Goal: Information Seeking & Learning: Learn about a topic

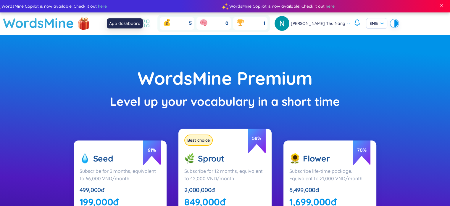
click at [150, 21] on icon at bounding box center [145, 23] width 11 height 11
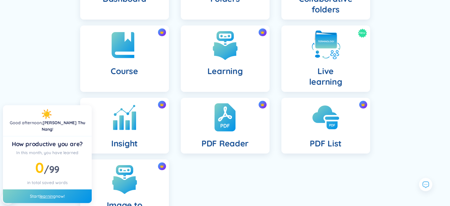
scroll to position [148, 0]
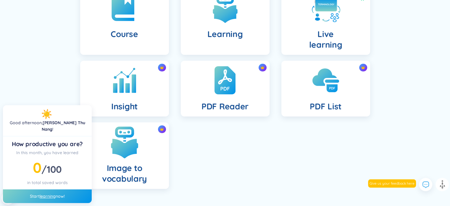
click at [127, 145] on img at bounding box center [124, 141] width 33 height 33
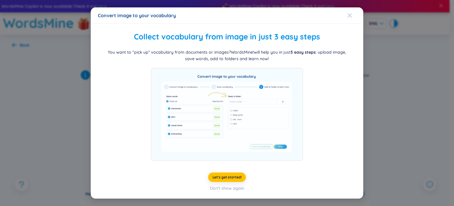
click at [352, 20] on div "Close" at bounding box center [350, 15] width 5 height 16
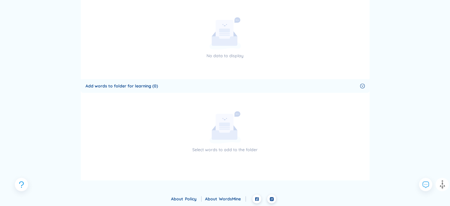
scroll to position [277, 0]
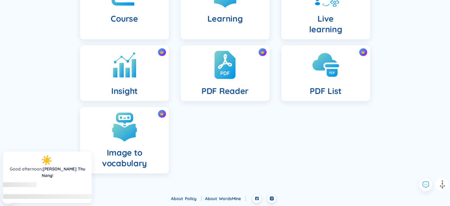
scroll to position [148, 0]
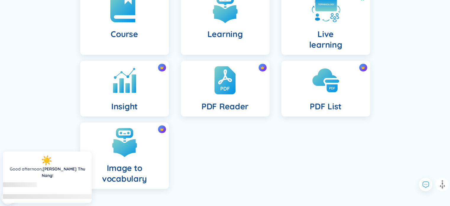
click at [147, 44] on div "Course" at bounding box center [124, 21] width 89 height 66
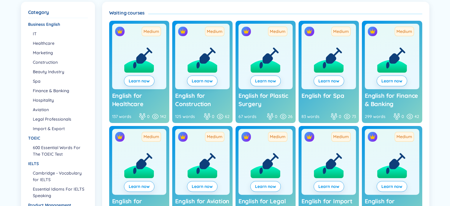
scroll to position [118, 0]
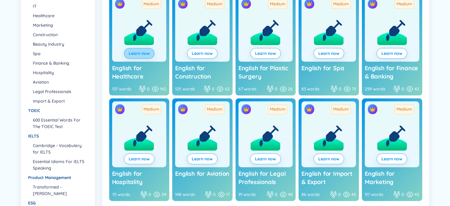
click at [138, 50] on button "Learn now" at bounding box center [139, 53] width 30 height 11
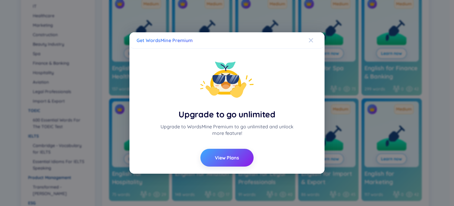
click at [310, 41] on icon "Close" at bounding box center [311, 40] width 5 height 5
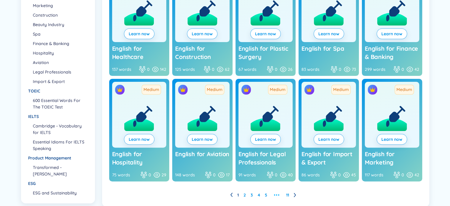
scroll to position [159, 0]
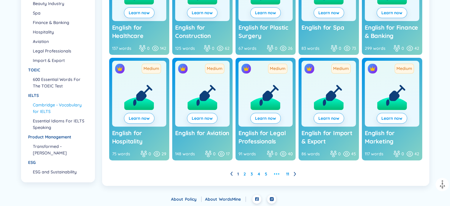
click at [68, 105] on li "Cambridge - Vocabulary for IELTS" at bounding box center [60, 107] width 54 height 13
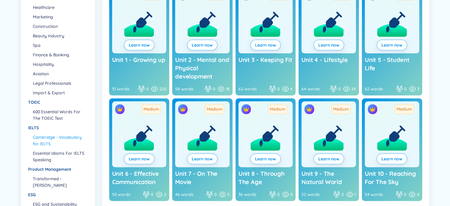
scroll to position [100, 0]
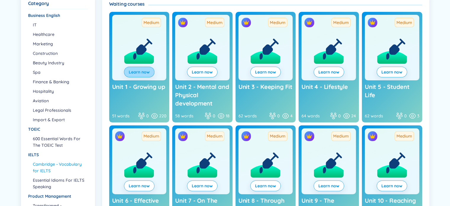
click at [138, 74] on link "Learn now" at bounding box center [139, 72] width 21 height 7
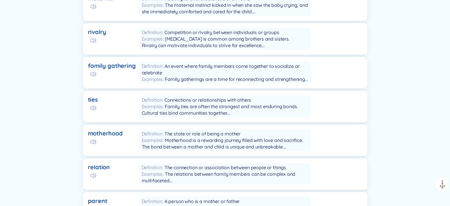
scroll to position [238, 0]
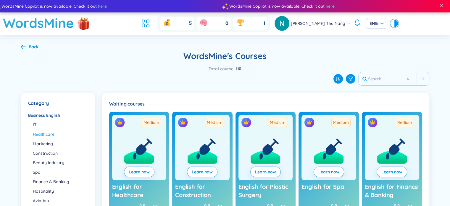
click at [52, 132] on li "Healthcare" at bounding box center [60, 134] width 54 height 7
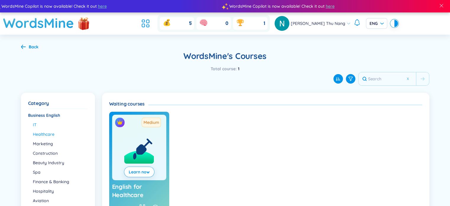
click at [52, 126] on li "IT" at bounding box center [60, 124] width 54 height 7
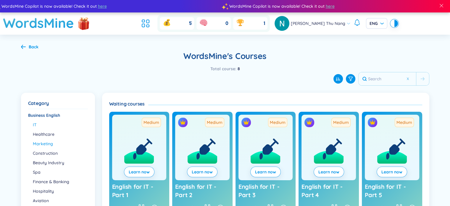
click at [51, 144] on li "Marketing" at bounding box center [60, 143] width 54 height 7
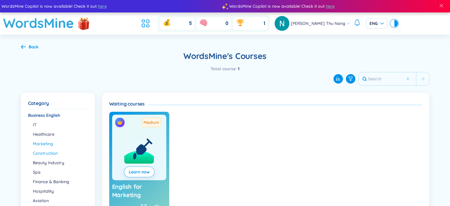
click at [41, 153] on li "Construction" at bounding box center [60, 153] width 54 height 7
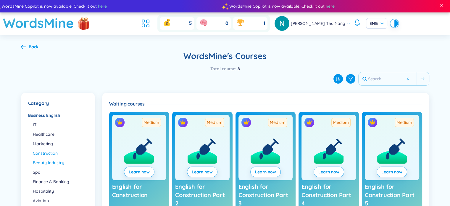
click at [42, 163] on li "Beauty Industry" at bounding box center [60, 162] width 54 height 7
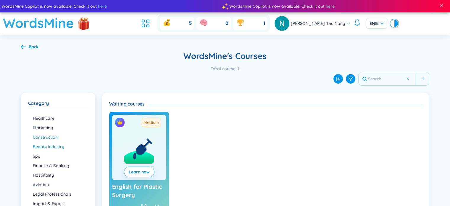
scroll to position [23, 0]
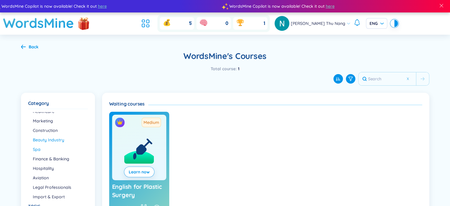
click at [47, 151] on li "Spa" at bounding box center [60, 149] width 54 height 7
click at [51, 160] on li "Finance & Banking" at bounding box center [60, 158] width 54 height 7
click at [50, 165] on li "Hospitality" at bounding box center [60, 168] width 54 height 7
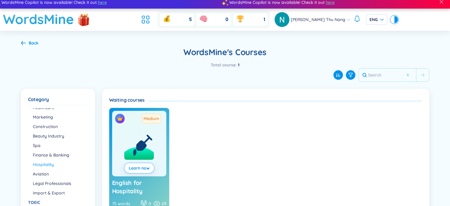
scroll to position [59, 0]
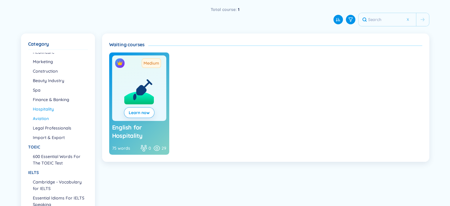
click at [41, 119] on li "Aviation" at bounding box center [60, 118] width 54 height 7
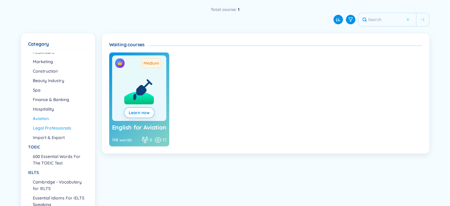
click at [47, 129] on li "Legal Professionals" at bounding box center [60, 128] width 54 height 7
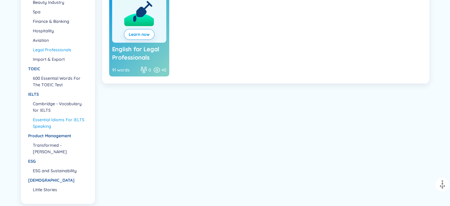
scroll to position [156, 0]
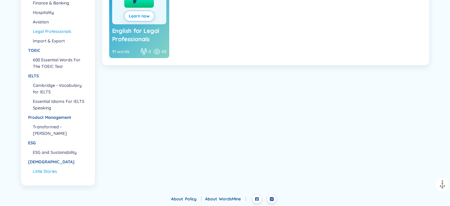
click at [37, 170] on li "Little Stories" at bounding box center [60, 171] width 54 height 7
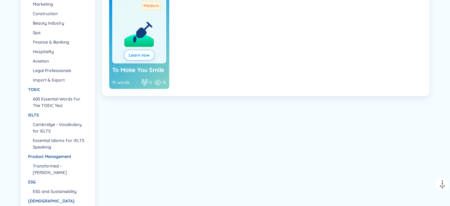
scroll to position [96, 0]
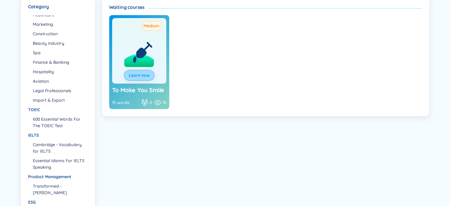
click at [129, 76] on link "Learn now" at bounding box center [139, 75] width 21 height 7
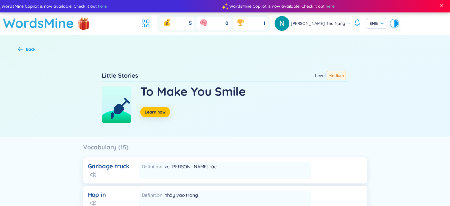
scroll to position [89, 0]
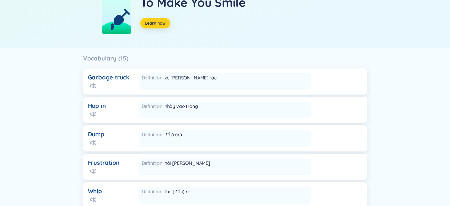
click at [153, 23] on span "Learn now" at bounding box center [155, 23] width 21 height 6
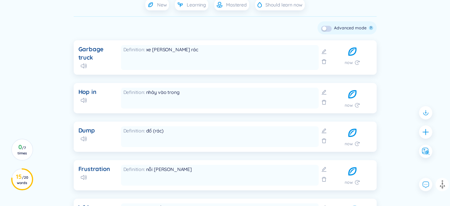
scroll to position [178, 0]
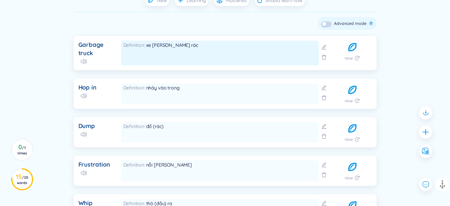
click at [141, 53] on div "Definition xe [PERSON_NAME] rác" at bounding box center [220, 53] width 198 height 25
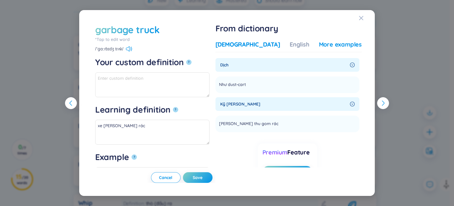
click at [320, 48] on div "More examples" at bounding box center [340, 44] width 43 height 8
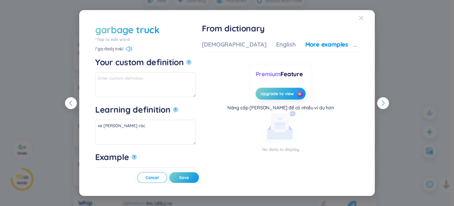
click at [362, 20] on icon "Close" at bounding box center [361, 18] width 4 height 4
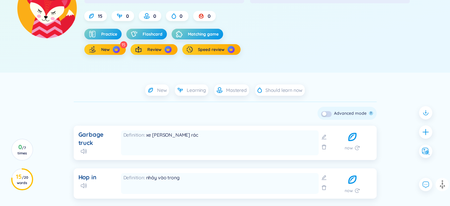
scroll to position [52, 0]
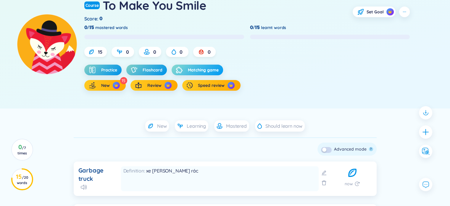
click at [184, 67] on div "button" at bounding box center [180, 70] width 9 height 7
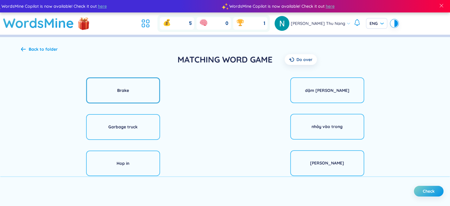
click at [134, 94] on div "Brake" at bounding box center [123, 90] width 74 height 26
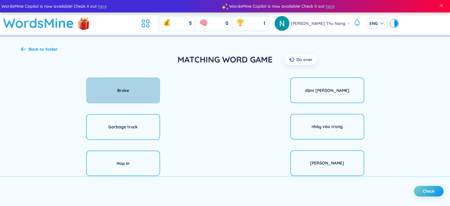
click at [108, 88] on div "Brake" at bounding box center [123, 90] width 74 height 26
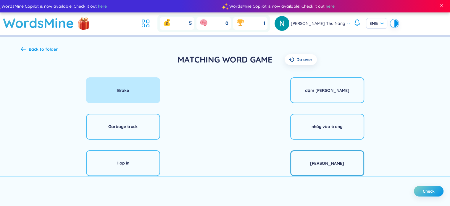
click at [307, 163] on div "[PERSON_NAME]" at bounding box center [327, 163] width 74 height 26
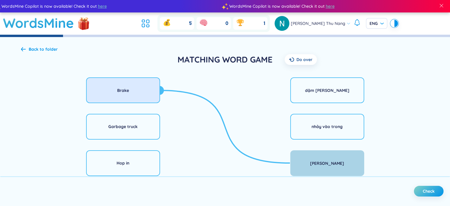
click at [307, 170] on div "[PERSON_NAME]" at bounding box center [327, 163] width 74 height 26
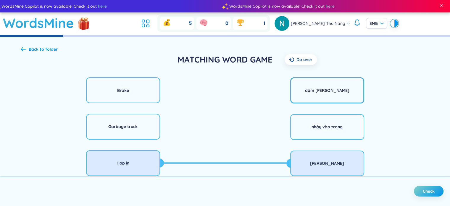
drag, startPoint x: 149, startPoint y: 162, endPoint x: 303, endPoint y: 78, distance: 175.7
click at [149, 161] on div "Hop in" at bounding box center [123, 163] width 74 height 26
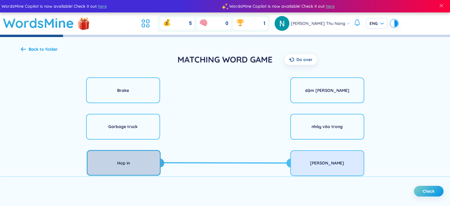
click at [136, 156] on div "Hop in" at bounding box center [124, 163] width 74 height 26
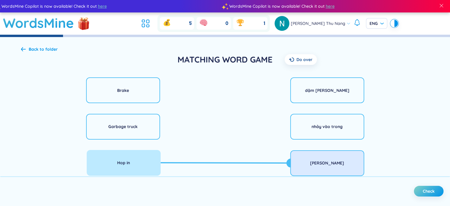
click at [288, 86] on div "dậm [PERSON_NAME] nhảy vào [PERSON_NAME] [PERSON_NAME] một cách thân thiện mà k…" at bounding box center [327, 199] width 204 height 249
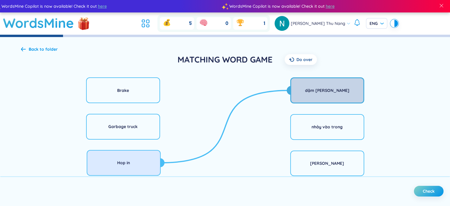
click at [297, 88] on div "dậm [PERSON_NAME]" at bounding box center [327, 90] width 74 height 26
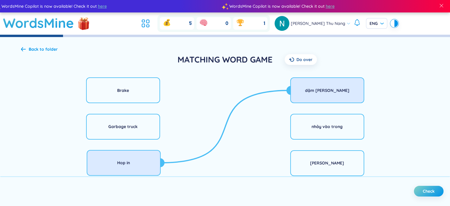
click at [24, 49] on icon at bounding box center [23, 49] width 5 height 4
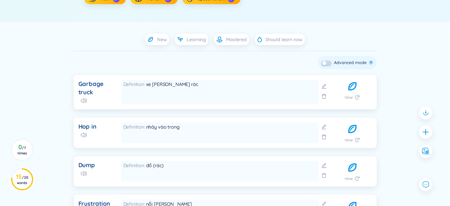
scroll to position [118, 0]
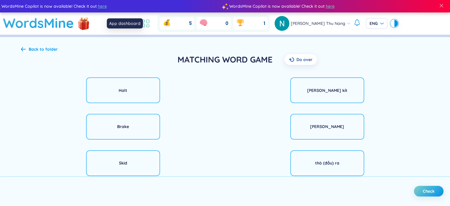
click at [151, 23] on icon at bounding box center [145, 23] width 11 height 11
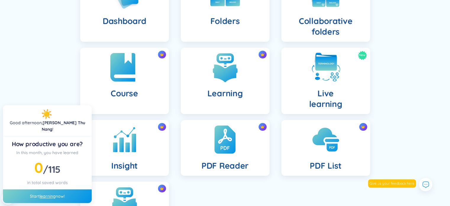
scroll to position [30, 0]
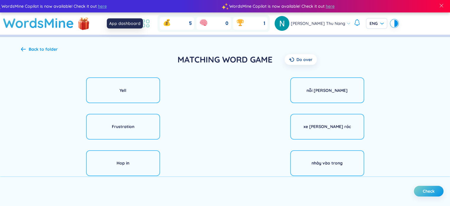
click at [151, 24] on icon at bounding box center [145, 23] width 11 height 11
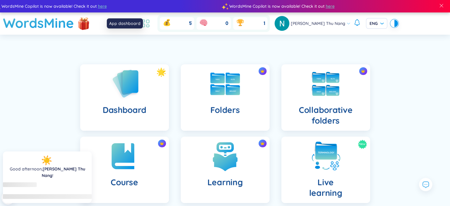
click at [151, 24] on icon at bounding box center [145, 23] width 11 height 11
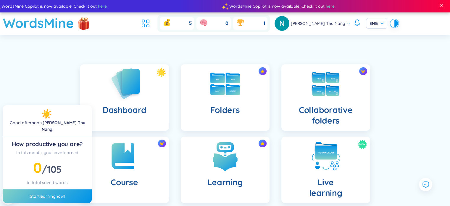
click at [130, 86] on img at bounding box center [124, 84] width 33 height 34
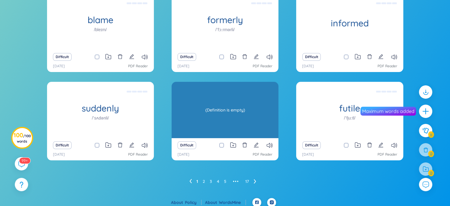
scroll to position [88, 0]
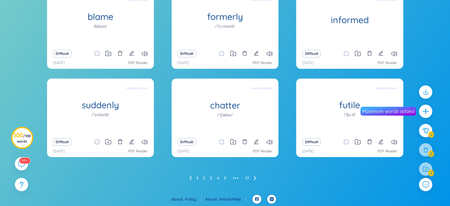
click at [253, 175] on ul "1 2 3 4 5 ••• 17" at bounding box center [225, 177] width 72 height 9
click at [254, 175] on icon at bounding box center [255, 177] width 2 height 4
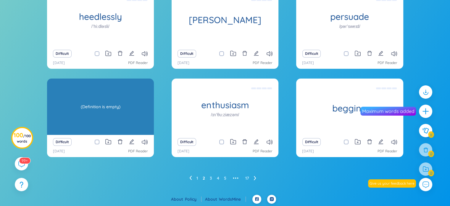
click at [132, 106] on div "(Definition is empty)" at bounding box center [100, 106] width 101 height 53
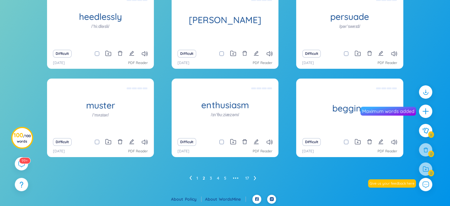
drag, startPoint x: 250, startPoint y: 175, endPoint x: 255, endPoint y: 175, distance: 5.1
click at [255, 175] on ul "1 2 3 4 5 ••• 17" at bounding box center [225, 177] width 72 height 9
click at [254, 175] on icon at bounding box center [255, 177] width 2 height 4
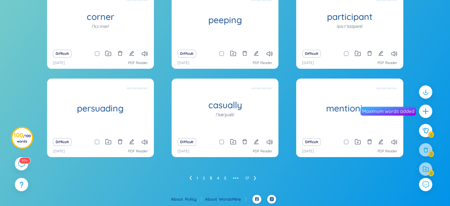
click at [254, 175] on icon at bounding box center [255, 177] width 2 height 4
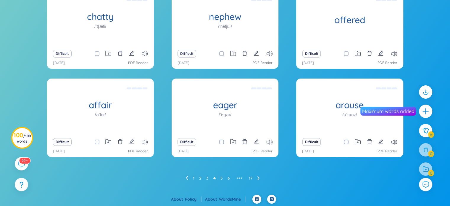
click at [254, 175] on ul "1 2 3 4 5 6 ••• 17" at bounding box center [225, 177] width 79 height 9
click at [187, 140] on button "Difficult" at bounding box center [187, 142] width 19 height 8
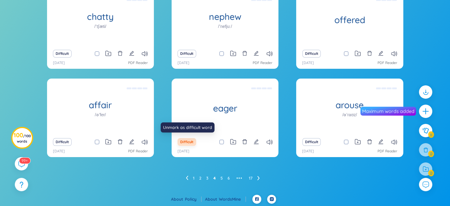
click at [187, 140] on button "Difficult" at bounding box center [187, 142] width 19 height 8
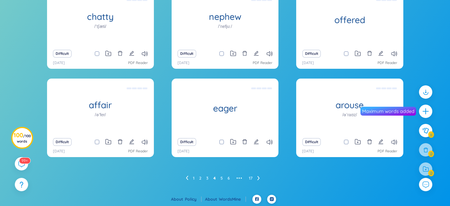
click at [256, 176] on ul "1 2 3 4 5 6 ••• 17" at bounding box center [225, 177] width 79 height 9
click at [261, 177] on ul "1 2 3 4 5 6 ••• 17" at bounding box center [225, 177] width 79 height 9
click at [257, 177] on icon at bounding box center [258, 177] width 2 height 4
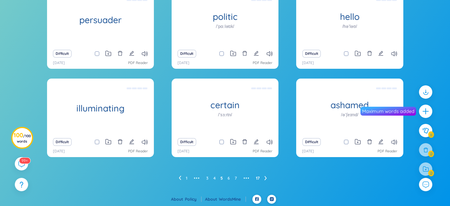
click at [257, 177] on link "17" at bounding box center [258, 177] width 4 height 9
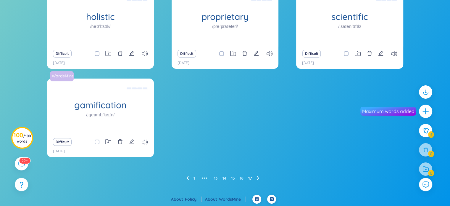
click at [188, 175] on ul "1 ••• 13 14 15 16 17" at bounding box center [225, 177] width 78 height 9
click at [186, 177] on icon at bounding box center [187, 177] width 2 height 4
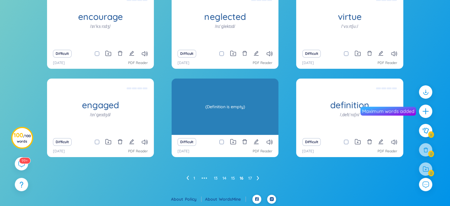
click at [262, 108] on div "(Definition is empty)" at bounding box center [225, 106] width 101 height 53
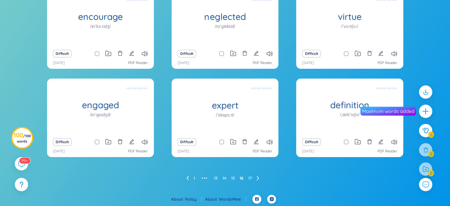
click at [187, 176] on icon at bounding box center [187, 177] width 2 height 4
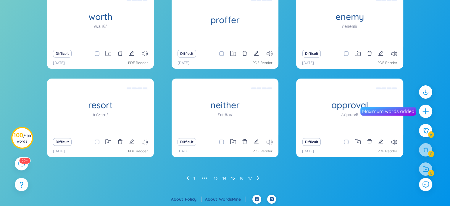
click at [186, 175] on icon at bounding box center [187, 177] width 2 height 4
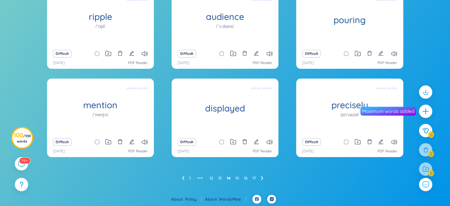
click at [186, 175] on ul "1 ••• 12 13 14 15 16 17" at bounding box center [225, 177] width 86 height 9
click at [182, 177] on icon at bounding box center [183, 177] width 2 height 4
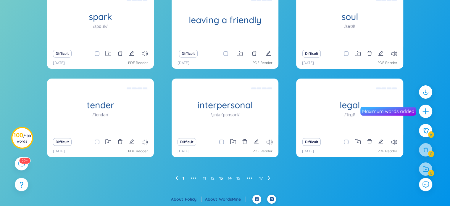
click at [183, 177] on link "1" at bounding box center [183, 177] width 1 height 9
